Goal: Information Seeking & Learning: Learn about a topic

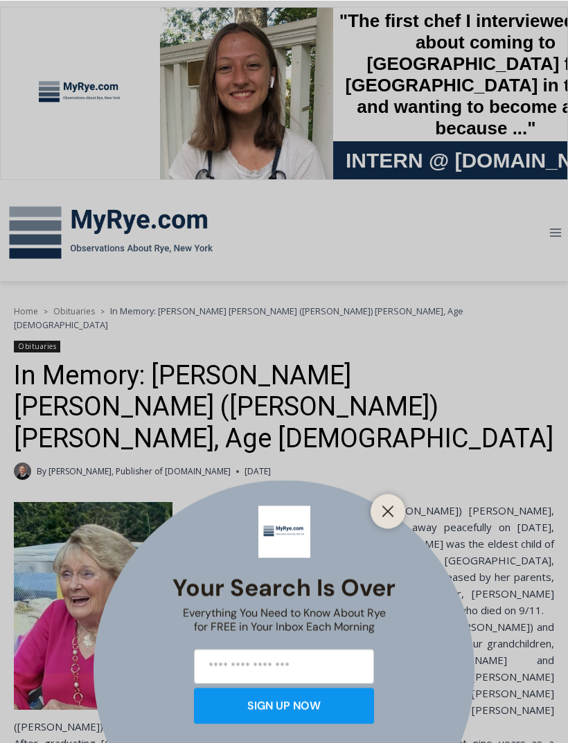
click at [381, 514] on button "Close" at bounding box center [387, 510] width 19 height 19
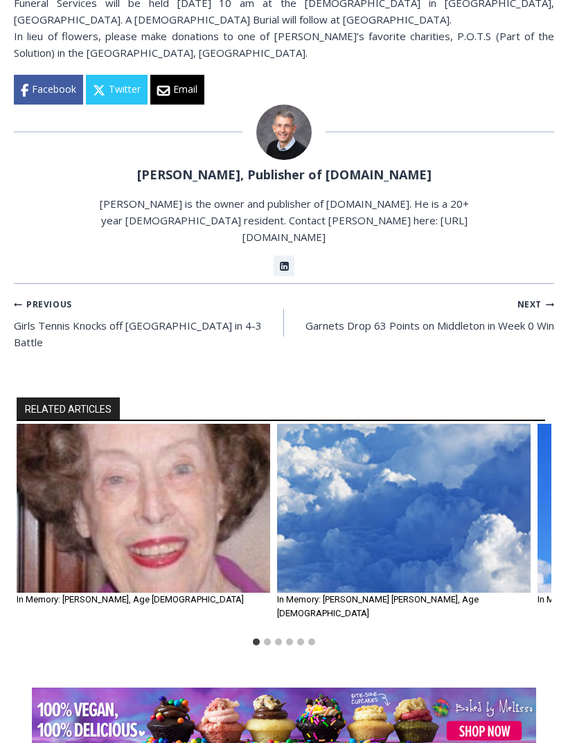
scroll to position [1189, 0]
click at [90, 594] on link "In Memory: Sallie C. Richard, Age 100" at bounding box center [130, 599] width 227 height 10
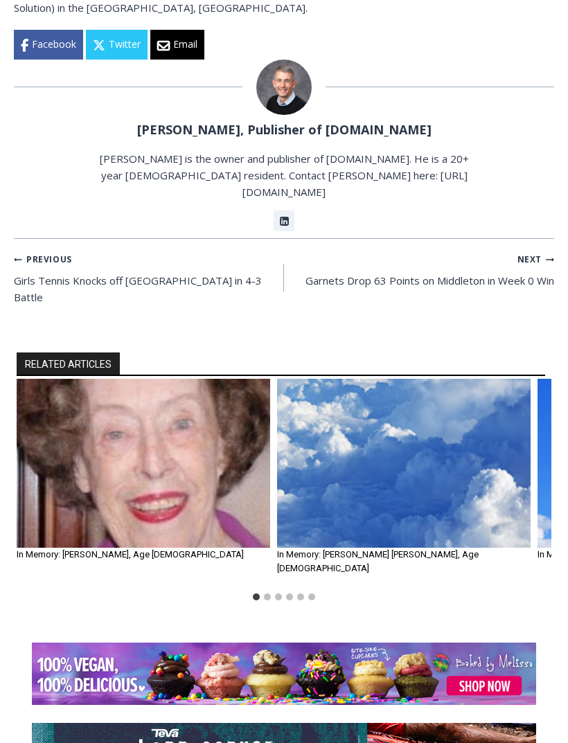
click at [376, 379] on img "2 of 6" at bounding box center [403, 463] width 253 height 169
click at [390, 379] on img "2 of 6" at bounding box center [403, 463] width 253 height 169
click at [417, 379] on img "2 of 6" at bounding box center [403, 463] width 253 height 169
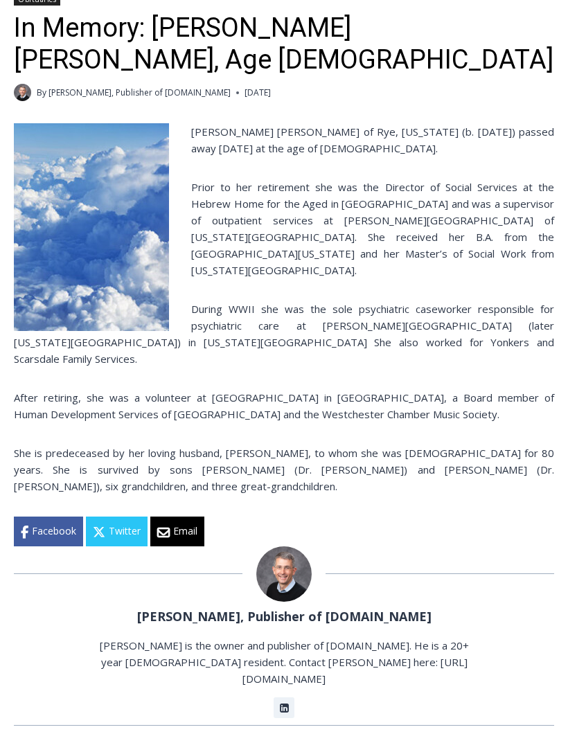
scroll to position [333, 0]
click at [82, 267] on img at bounding box center [91, 227] width 155 height 208
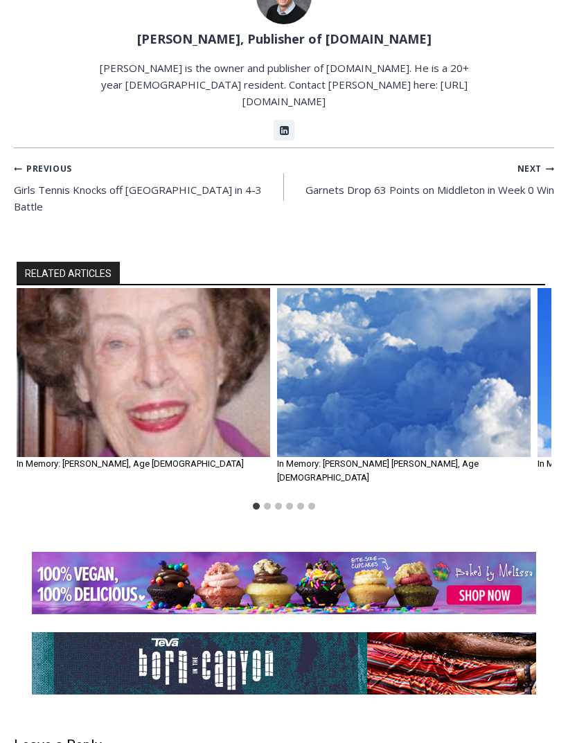
scroll to position [1325, 0]
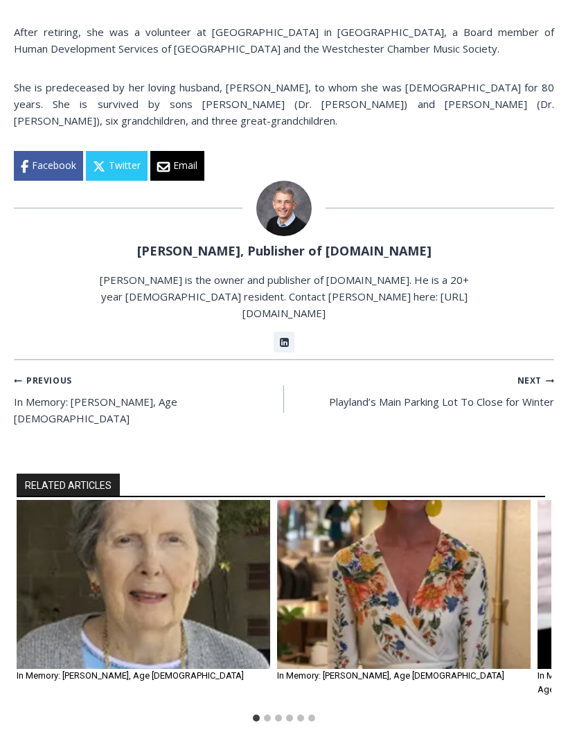
scroll to position [699, 0]
